Goal: Task Accomplishment & Management: Use online tool/utility

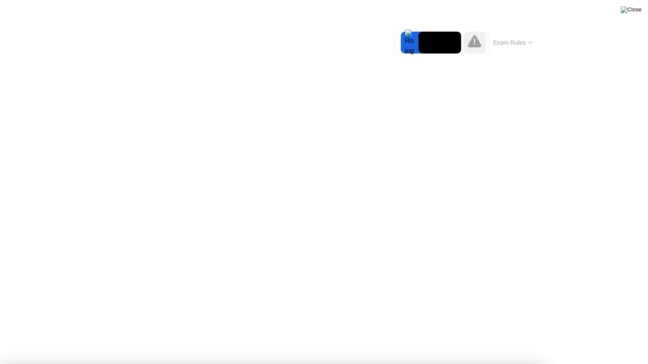
click at [640, 9] on img at bounding box center [630, 9] width 21 height 7
